Goal: Check status

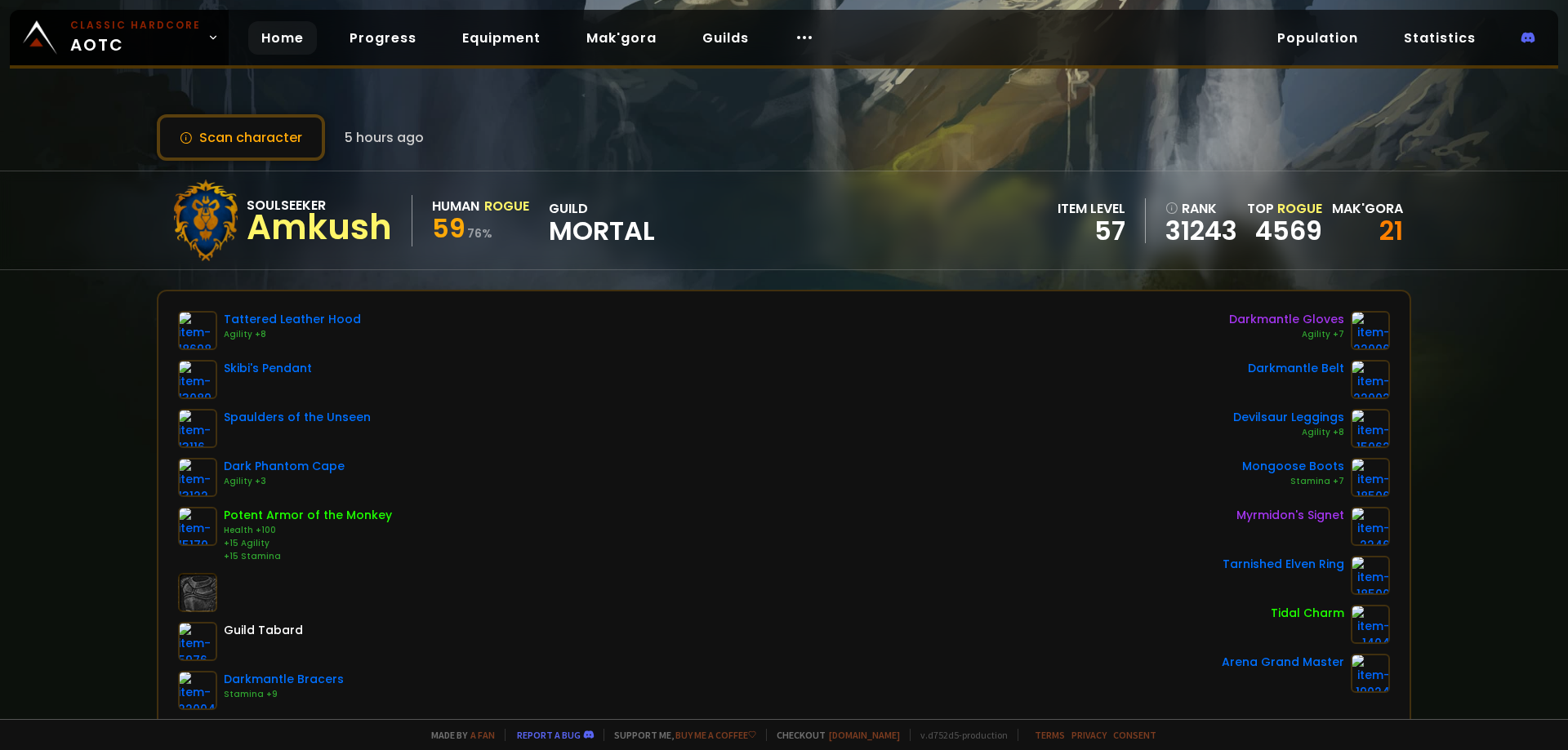
click at [256, 43] on link "Home" at bounding box center [282, 38] width 68 height 34
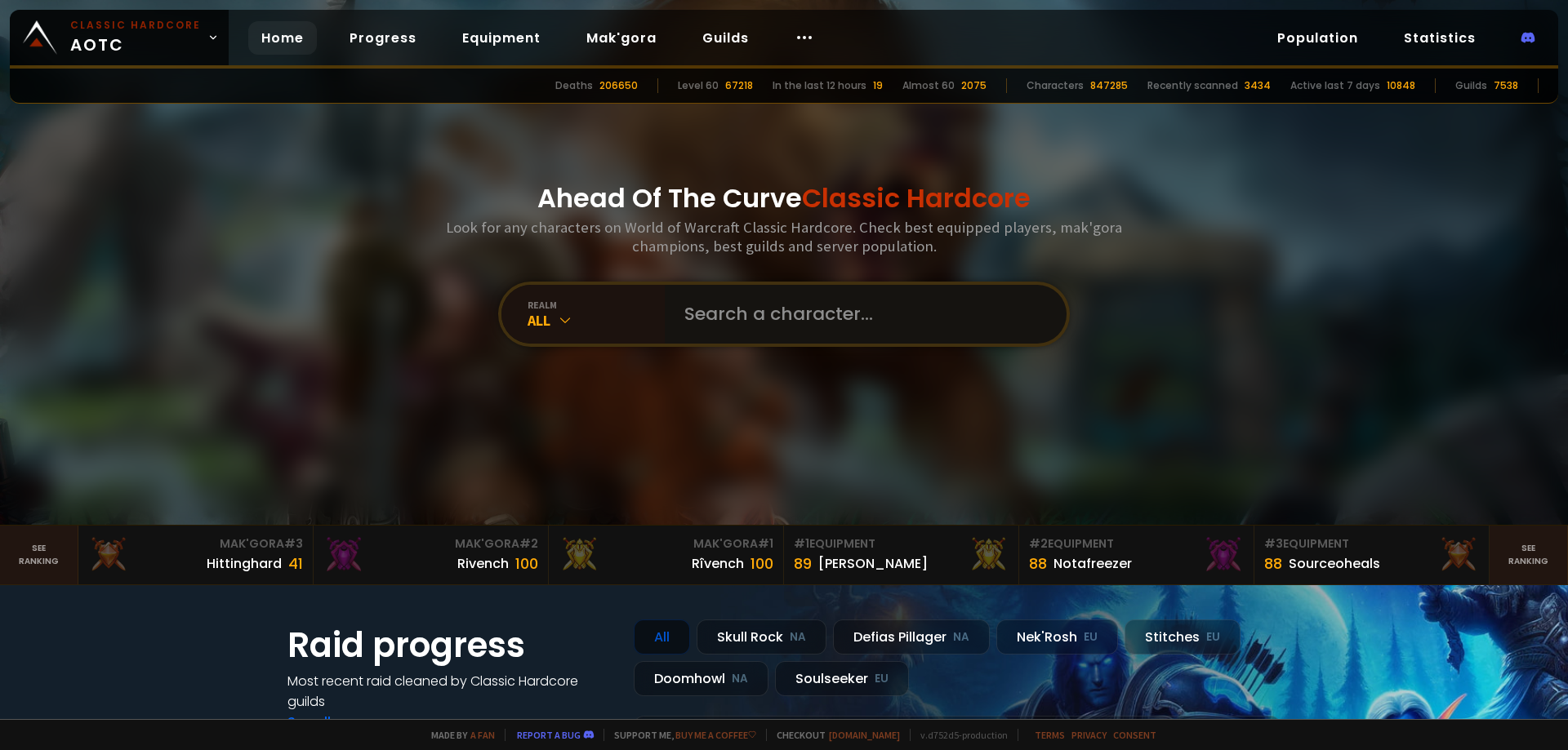
click at [675, 309] on input "text" at bounding box center [860, 313] width 372 height 59
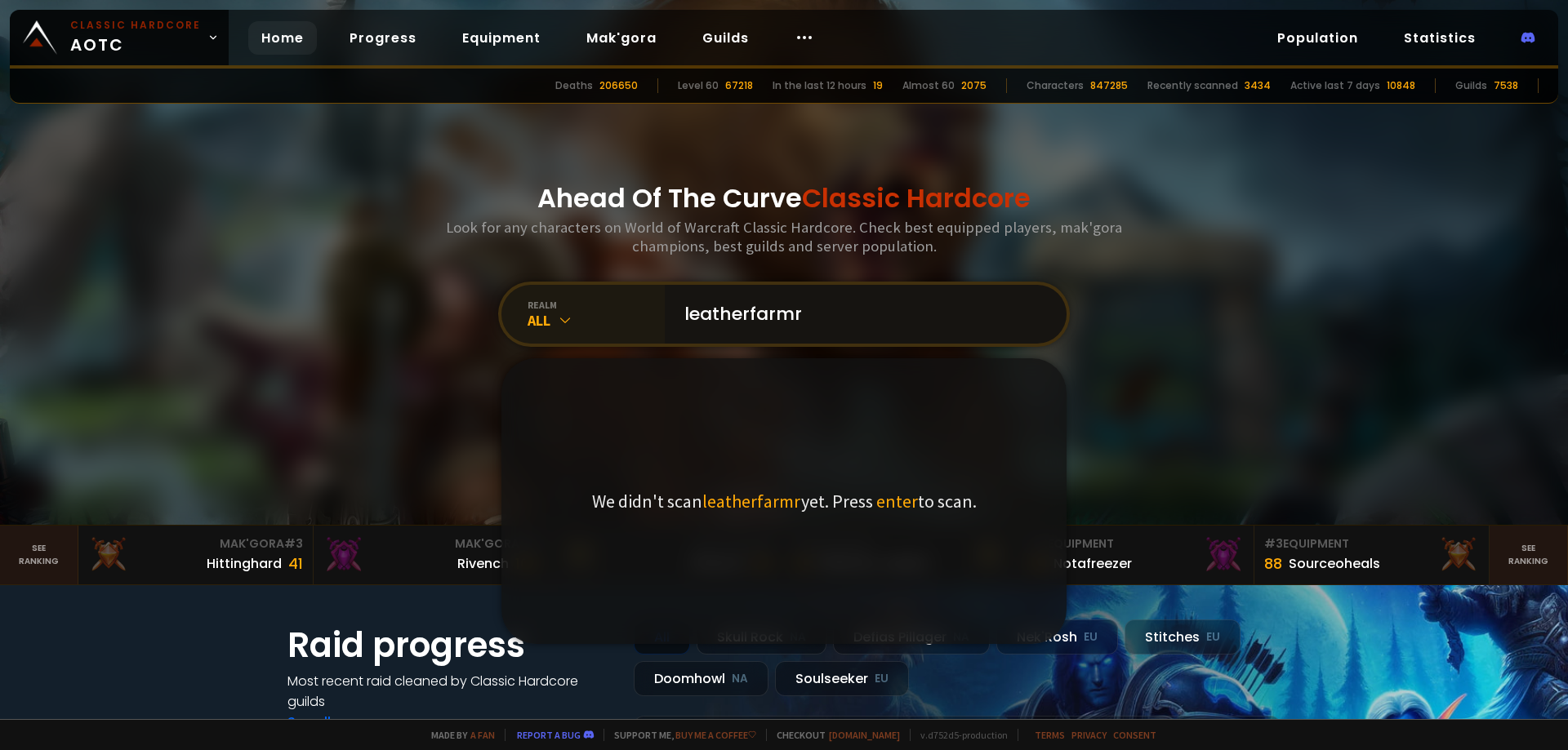
type input "leatherfarmr"
click at [567, 312] on div "All" at bounding box center [596, 320] width 137 height 19
click at [822, 316] on input "leatherfarmr" at bounding box center [860, 313] width 372 height 59
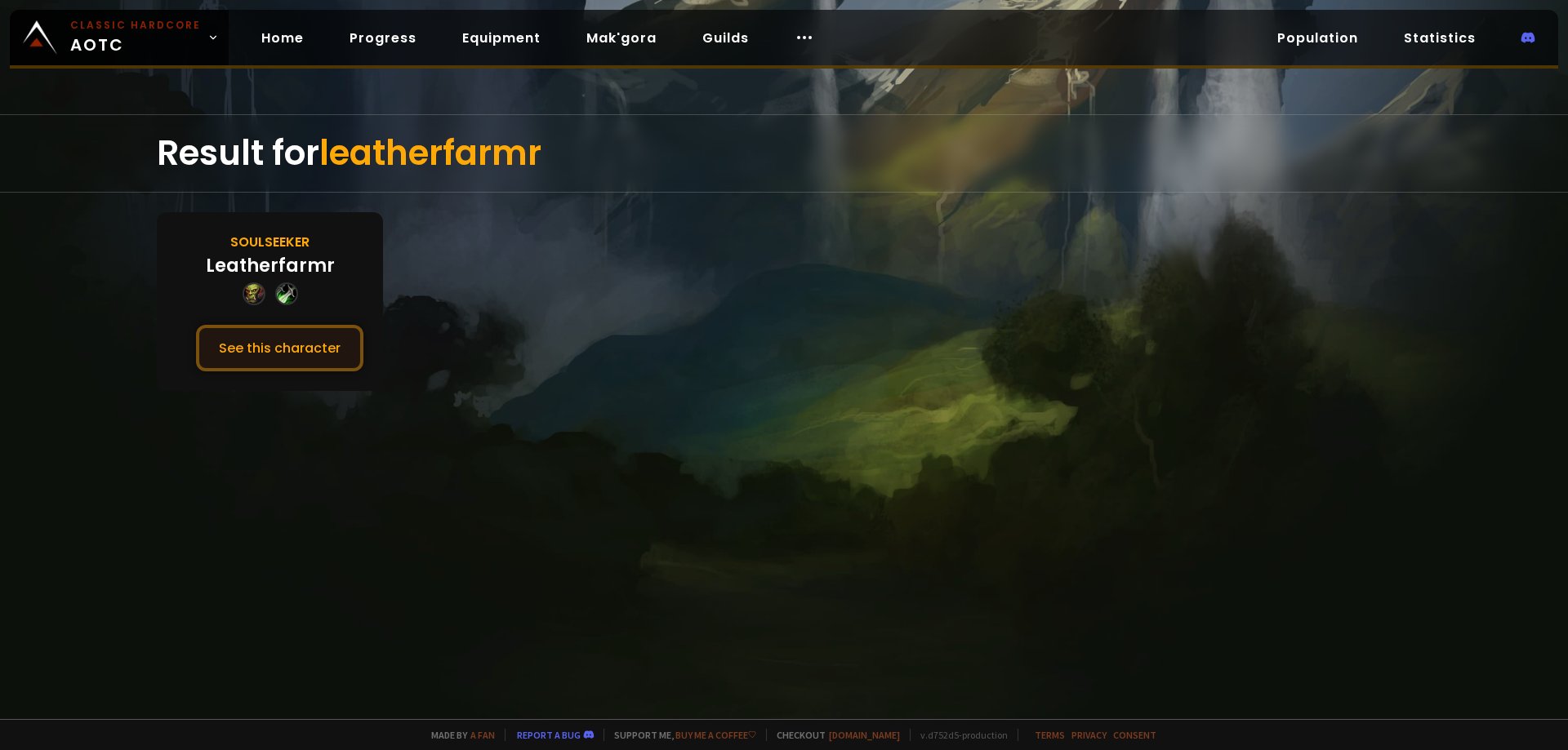
click at [313, 365] on button "See this character" at bounding box center [280, 348] width 168 height 47
